Goal: Task Accomplishment & Management: Manage account settings

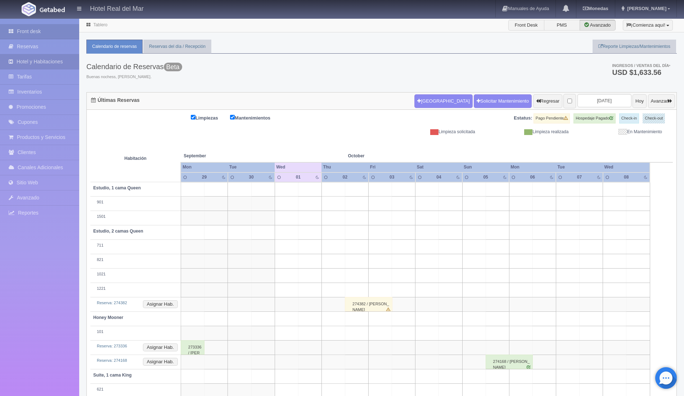
click at [39, 62] on link "Hotel y Habitaciones" at bounding box center [39, 61] width 79 height 15
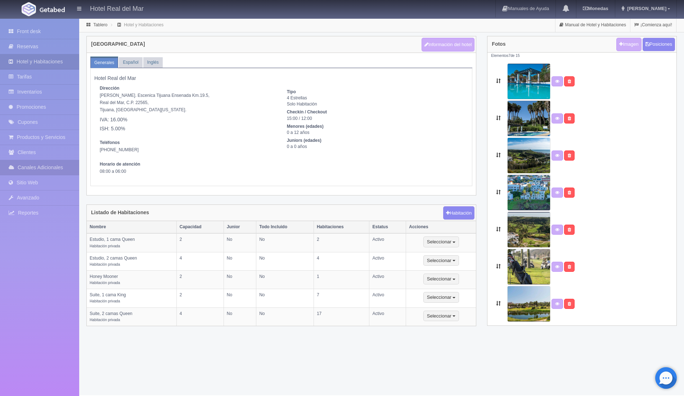
click at [46, 165] on link "Canales Adicionales" at bounding box center [39, 167] width 79 height 15
click at [45, 197] on link "Channex" at bounding box center [39, 200] width 79 height 16
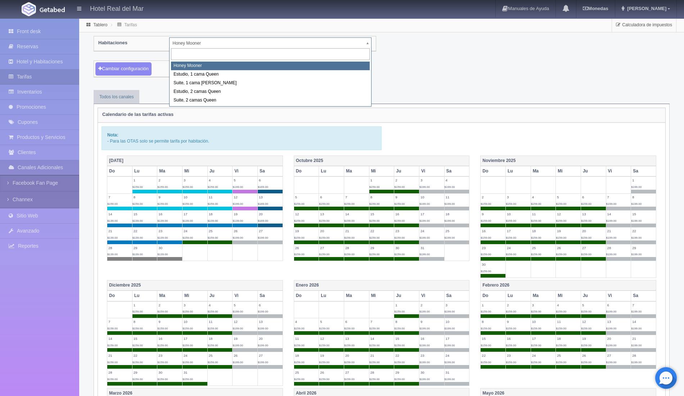
click at [207, 42] on body "Hotel Real del Mar Manuales de Ayuda Actualizaciones recientes Monedas Tipo de …" at bounding box center [342, 313] width 684 height 591
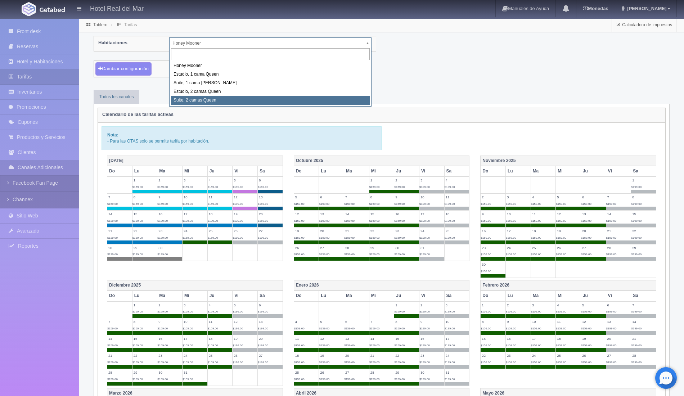
select select "2271"
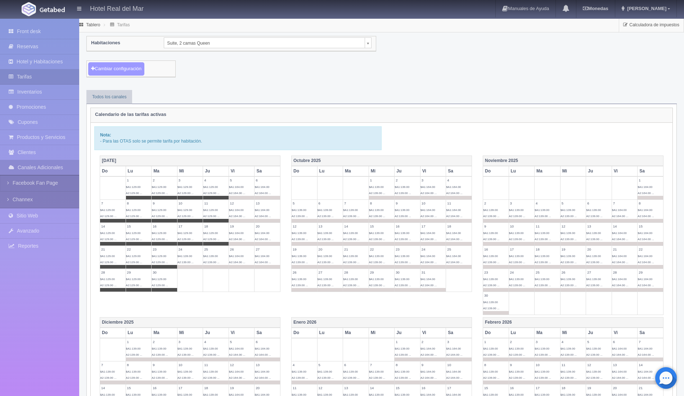
click at [136, 68] on button "Cambiar configuración" at bounding box center [116, 68] width 56 height 13
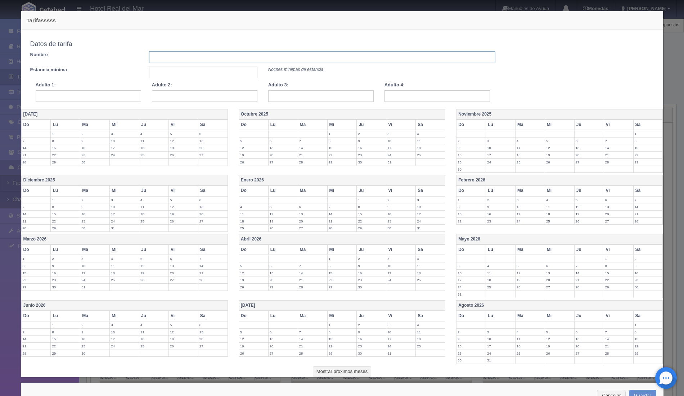
click at [334, 56] on input "text" at bounding box center [322, 58] width 346 height 12
type input "un dia test"
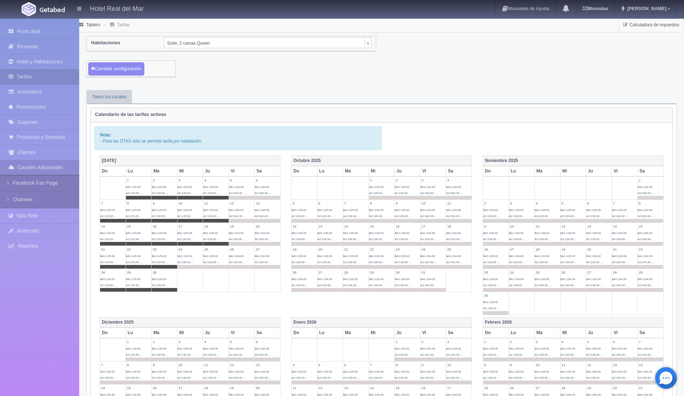
click at [325, 209] on span "$A1:139.00 A2:139.00 ..." at bounding box center [326, 213] width 16 height 9
click at [322, 213] on span "$A1:139.00 A2:139.00 ..." at bounding box center [326, 213] width 16 height 9
click at [294, 86] on div "Habitaciones Suite, 2 camas Queen Honey Mooner Estudio, 1 cama Queen Suite, 1 c…" at bounding box center [381, 394] width 605 height 725
click at [125, 73] on button "Cambiar configuración" at bounding box center [116, 68] width 56 height 13
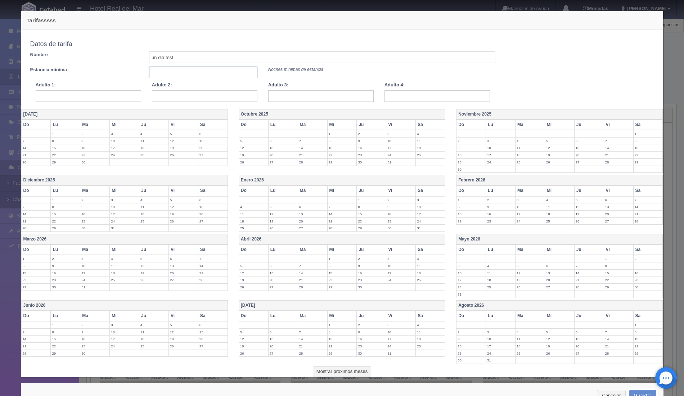
click at [182, 72] on input "text" at bounding box center [203, 73] width 108 height 12
type input "3"
click at [118, 89] on div "Adulto 1:" at bounding box center [88, 92] width 116 height 20
click at [110, 97] on input "text" at bounding box center [89, 96] width 106 height 12
type input "129"
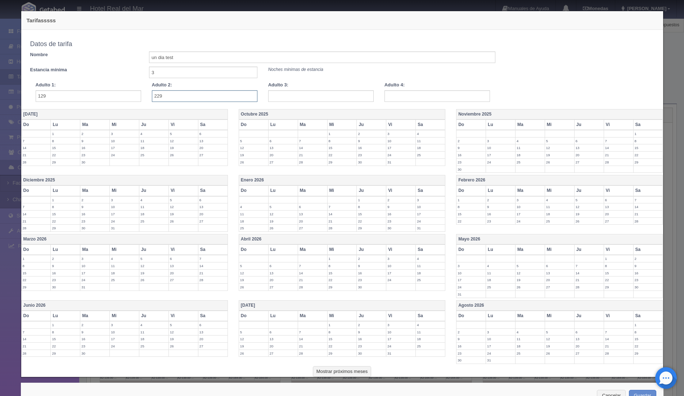
type input "229"
type input "329"
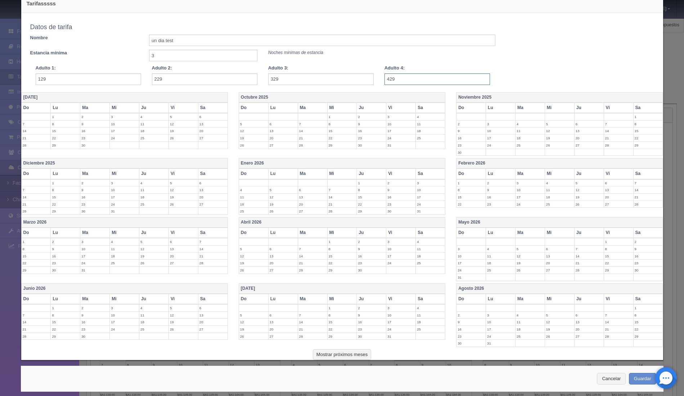
type input "429"
click at [618, 333] on label "28" at bounding box center [618, 336] width 29 height 7
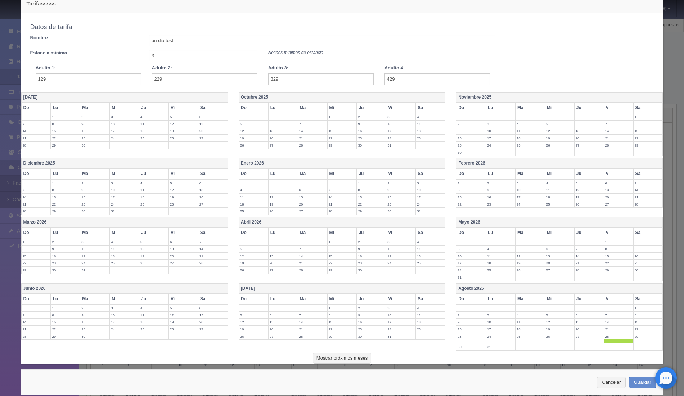
click at [643, 333] on label "29" at bounding box center [648, 336] width 29 height 7
click at [648, 377] on button "Guardar" at bounding box center [642, 383] width 27 height 12
